Goal: Information Seeking & Learning: Learn about a topic

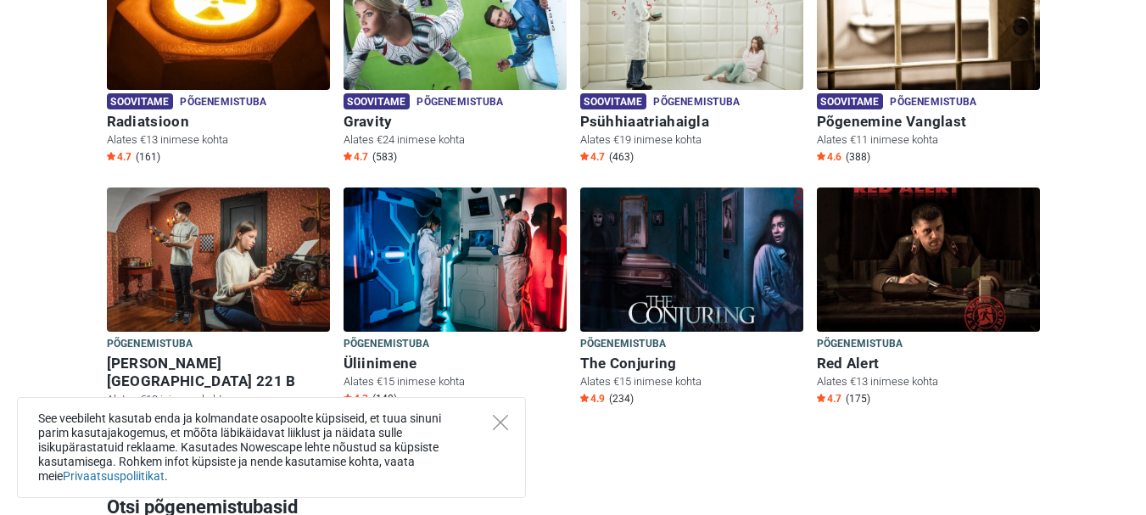
scroll to position [848, 0]
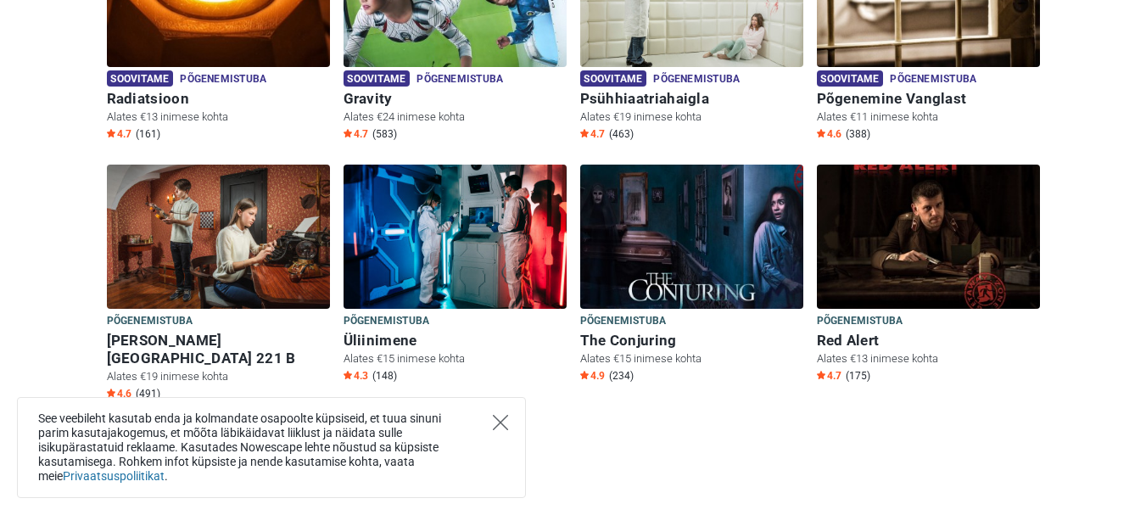
click at [498, 423] on icon "Close" at bounding box center [500, 422] width 15 height 15
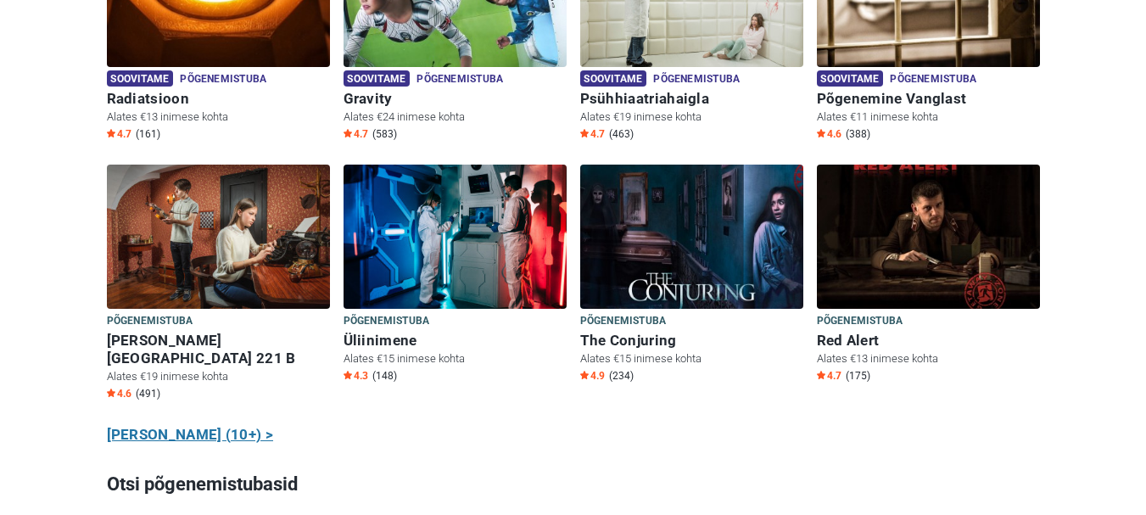
click at [149, 424] on link "Näita kõiki (10+) >" at bounding box center [190, 435] width 167 height 22
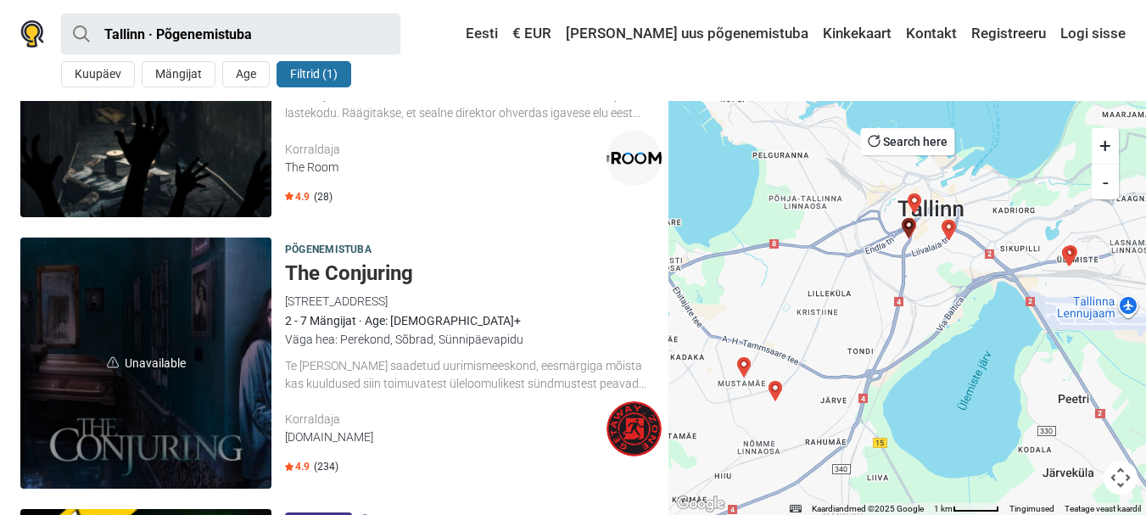
scroll to position [254, 0]
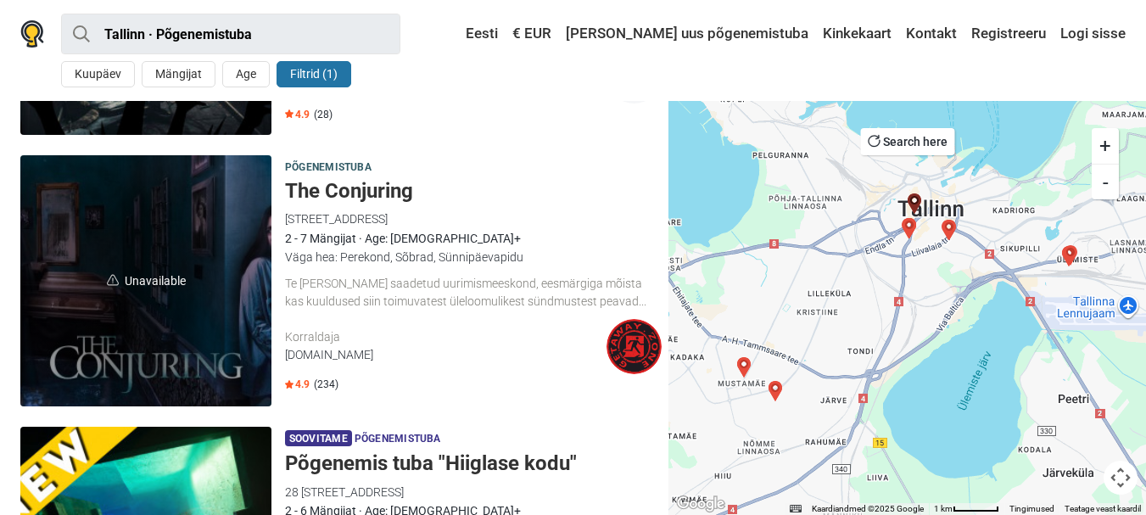
drag, startPoint x: 327, startPoint y: 194, endPoint x: 510, endPoint y: 27, distance: 247.3
click at [510, 27] on div "Eesti Vali oma keel English Русский Eesti Suomi Українська Česky € EUR Vali val…" at bounding box center [589, 34] width 1073 height 31
click at [336, 190] on h5 "The Conjuring" at bounding box center [473, 191] width 377 height 25
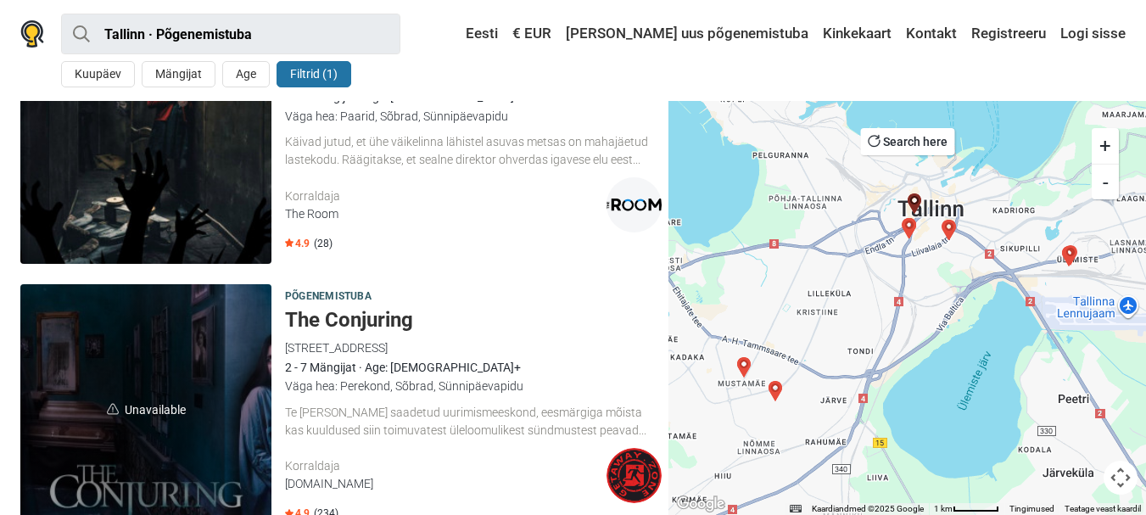
scroll to position [0, 0]
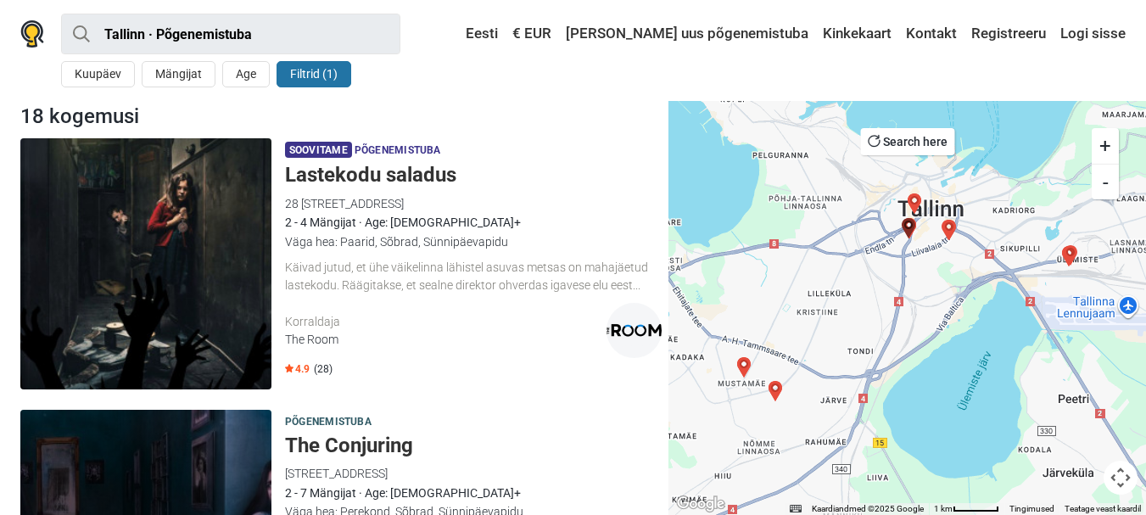
click at [388, 169] on h5 "Lastekodu saladus" at bounding box center [473, 175] width 377 height 25
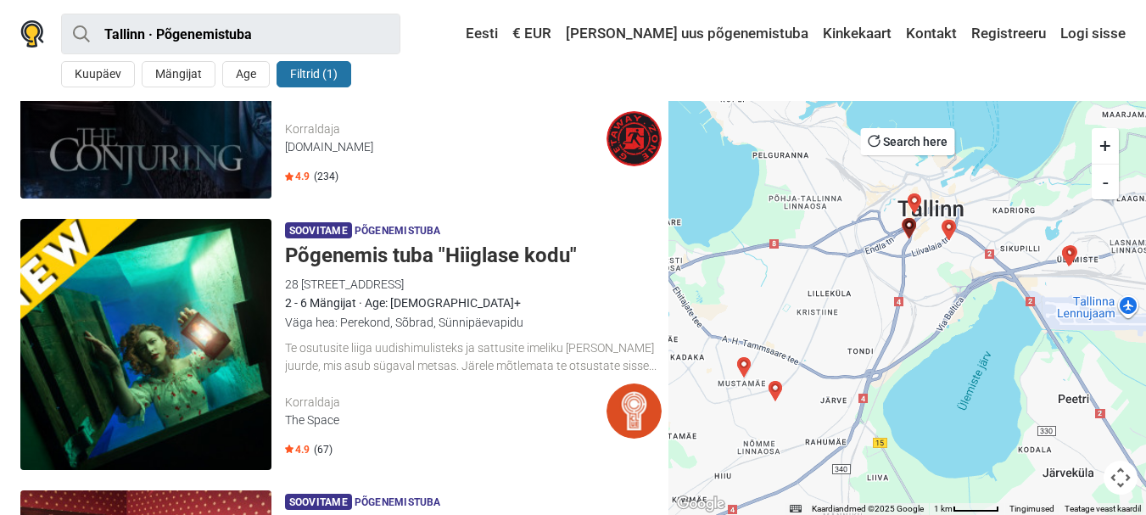
scroll to position [509, 0]
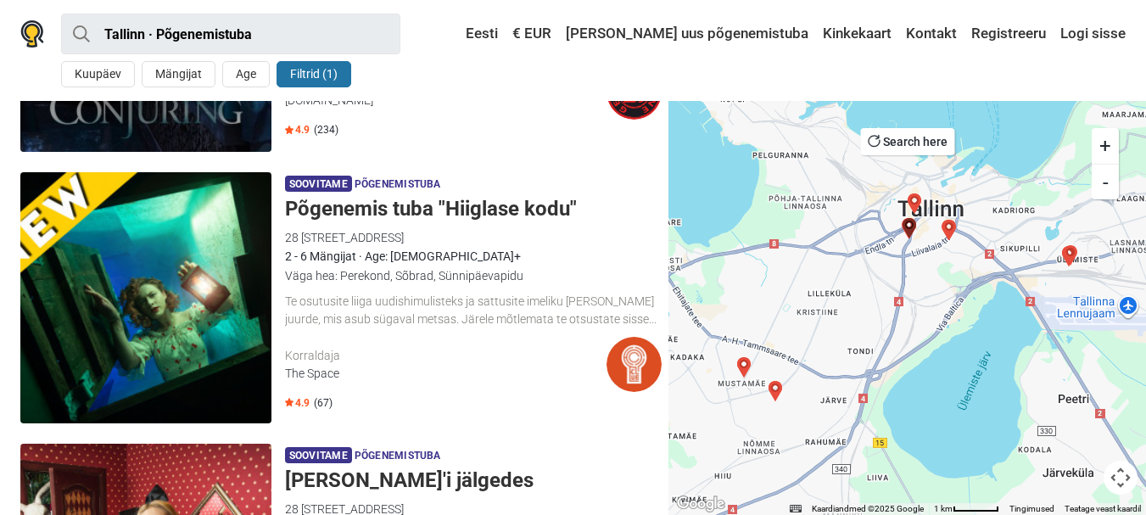
click at [388, 209] on h5 "Põgenemis tuba "Hiiglase kodu"" at bounding box center [473, 209] width 377 height 25
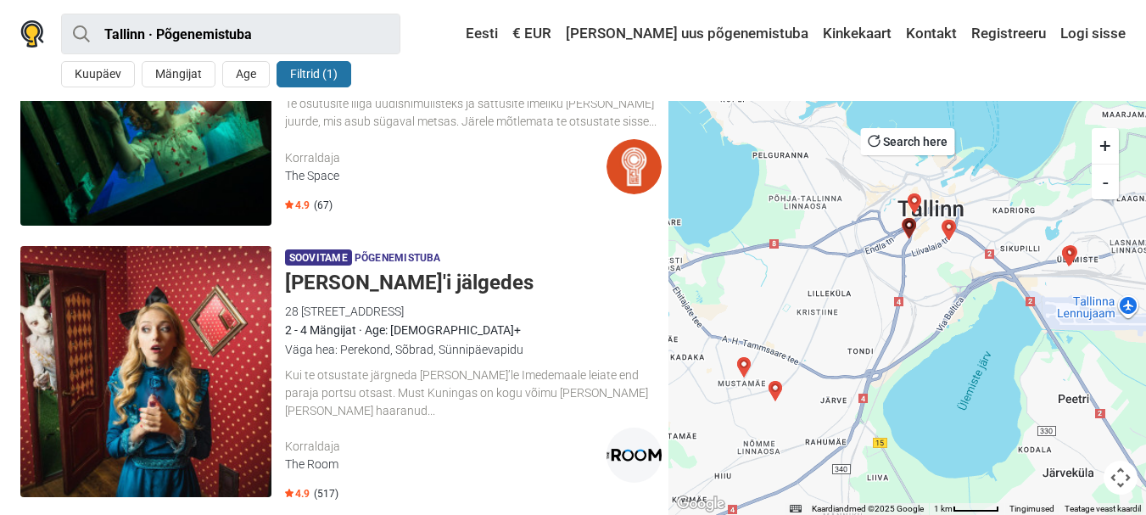
scroll to position [763, 0]
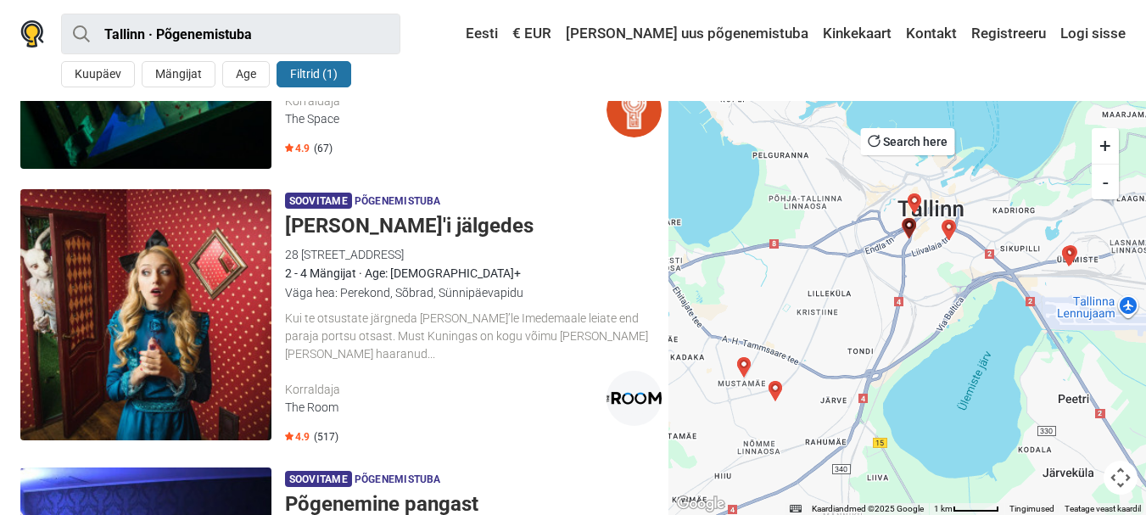
click at [371, 225] on h5 "[PERSON_NAME]'i jälgedes" at bounding box center [473, 226] width 377 height 25
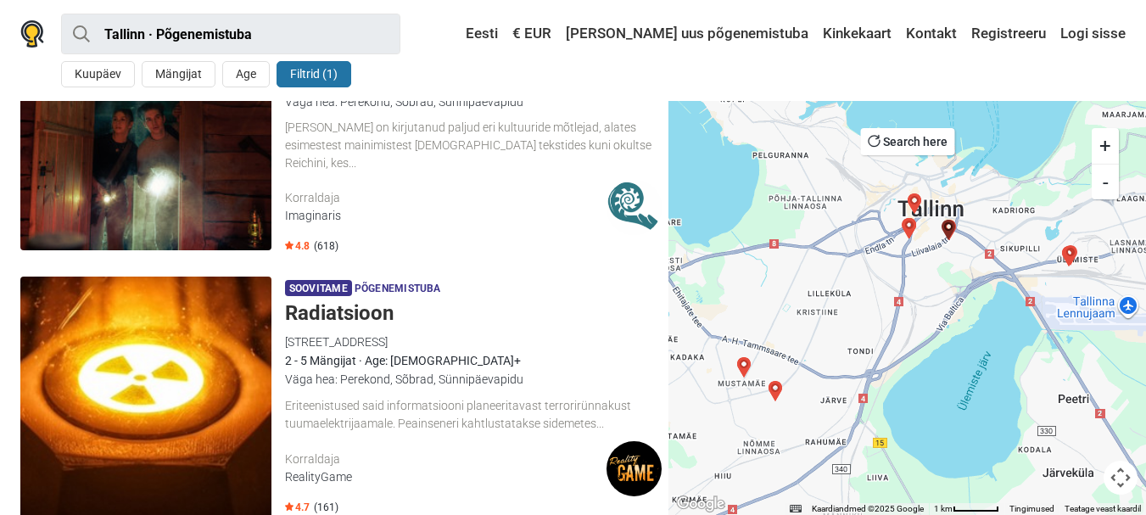
scroll to position [2120, 0]
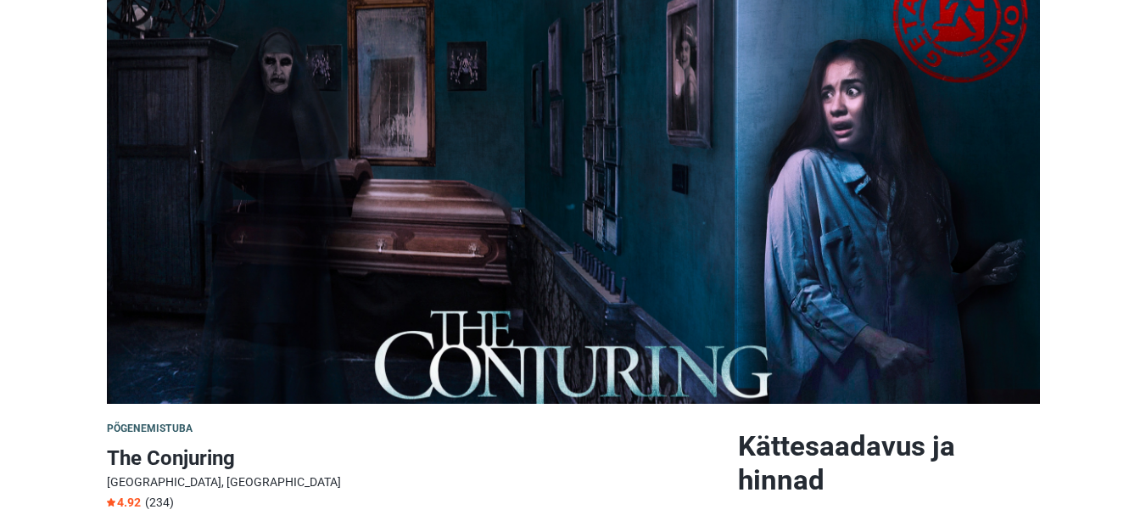
scroll to position [85, 0]
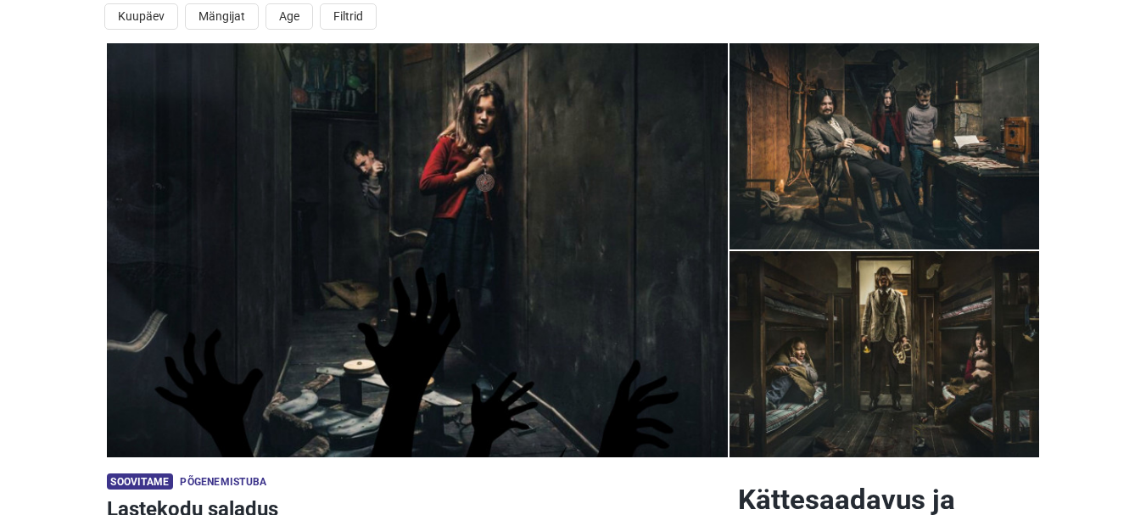
scroll to position [85, 0]
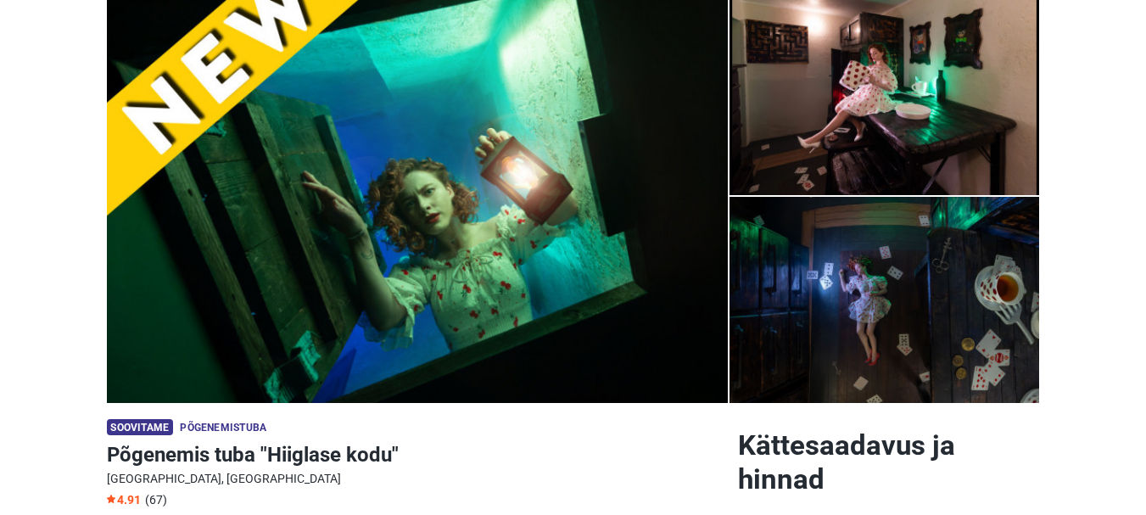
scroll to position [85, 0]
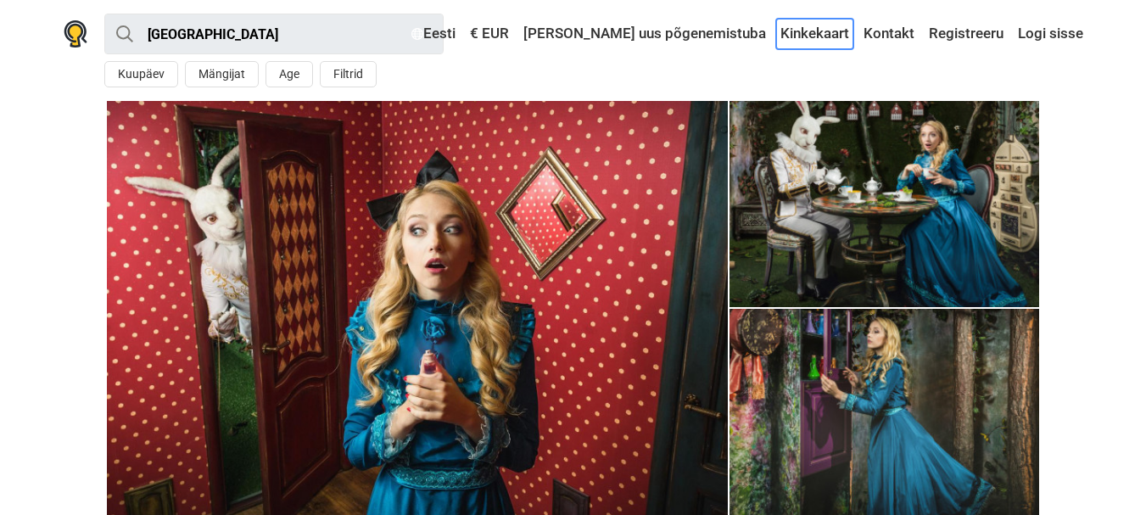
click at [806, 30] on link "Kinkekaart" at bounding box center [814, 34] width 77 height 31
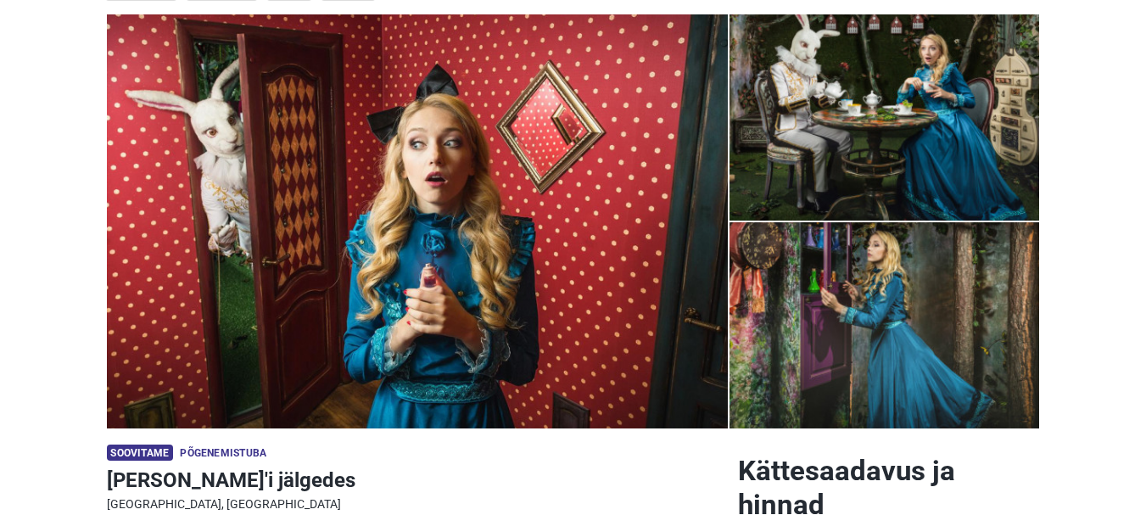
scroll to position [170, 0]
